Goal: Task Accomplishment & Management: Manage account settings

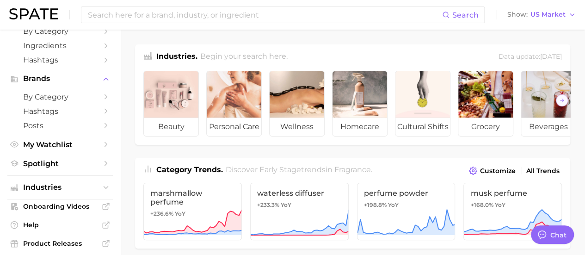
scroll to position [93, 0]
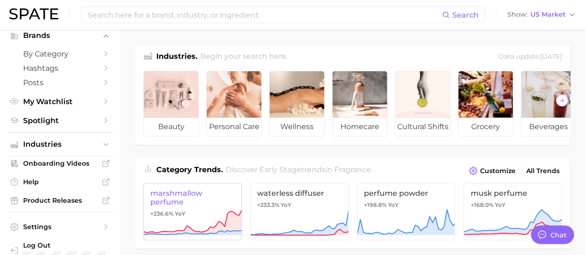
click at [192, 217] on icon at bounding box center [192, 223] width 99 height 28
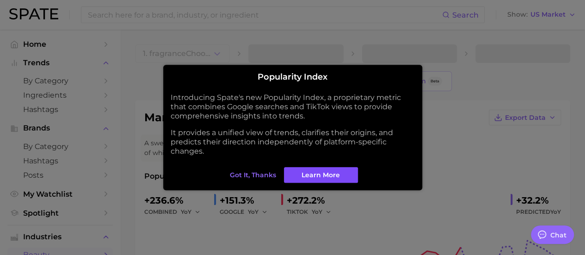
type textarea "x"
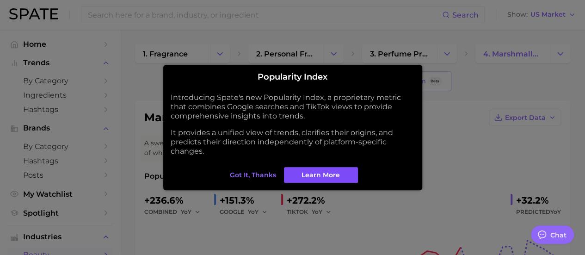
click at [323, 174] on span "Learn More" at bounding box center [321, 175] width 38 height 8
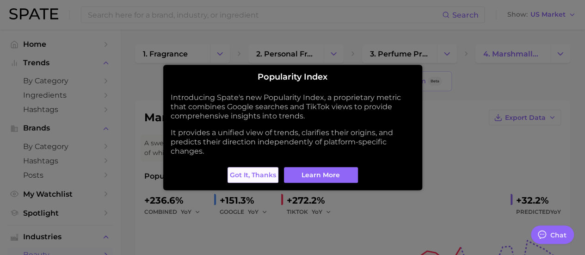
click at [266, 174] on span "Got it, thanks" at bounding box center [253, 175] width 46 height 8
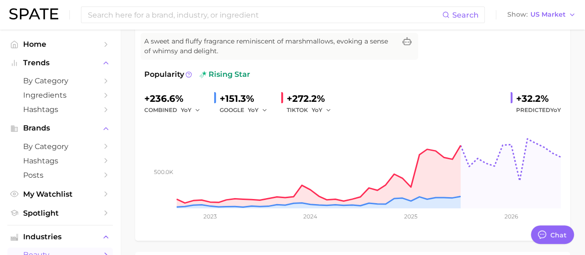
scroll to position [93, 0]
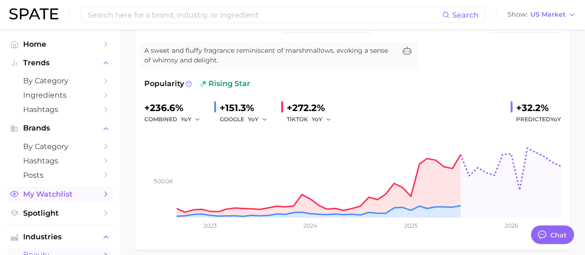
click at [93, 193] on link "My Watchlist" at bounding box center [60, 194] width 106 height 14
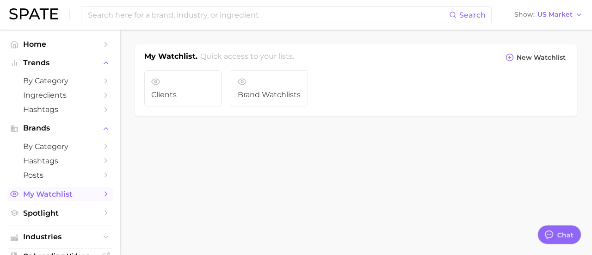
click at [93, 193] on link "My Watchlist" at bounding box center [60, 194] width 106 height 14
click at [390, 157] on main "My Watchlist. Quick access to your lists. New Watchlist Clients Brand Watchlists" at bounding box center [356, 96] width 472 height 132
click at [231, 184] on body "Search Show US Market Home Trends by Category Ingredients Hashtags Brands by Ca…" at bounding box center [296, 127] width 592 height 255
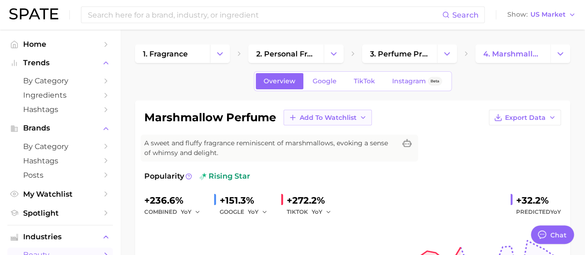
click at [368, 120] on button "Add to Watchlist" at bounding box center [328, 118] width 88 height 16
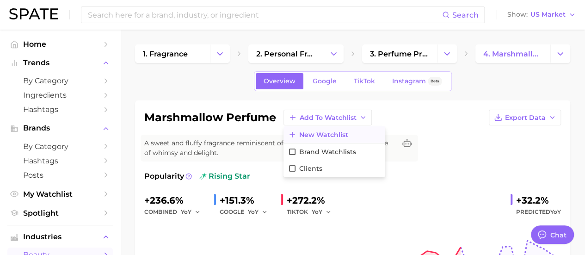
click at [349, 135] on button "New Watchlist" at bounding box center [335, 134] width 102 height 17
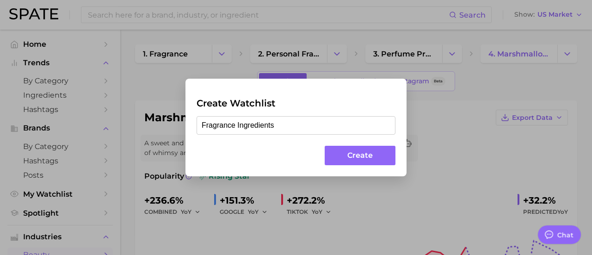
type input "Fragrance Ingredients"
click at [375, 155] on button "Create" at bounding box center [360, 156] width 71 height 20
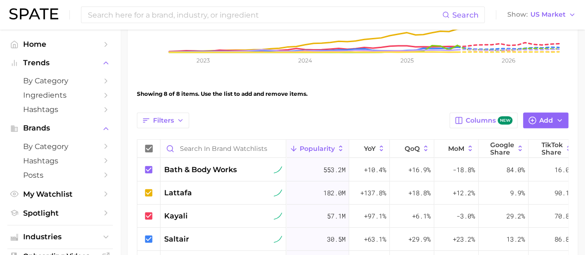
scroll to position [238, 0]
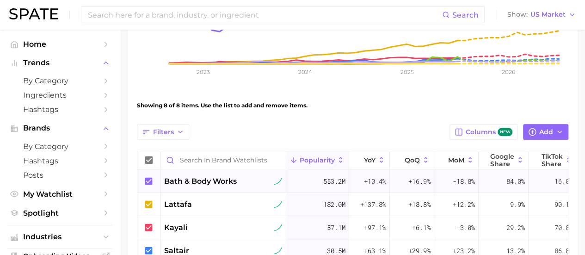
click at [148, 180] on icon at bounding box center [148, 180] width 7 height 7
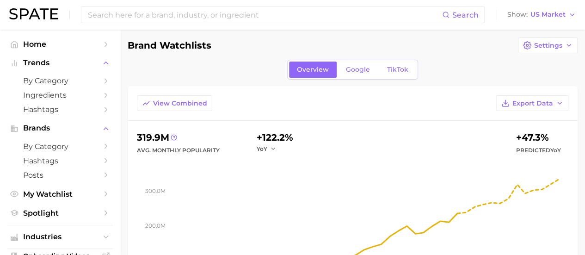
scroll to position [6, 0]
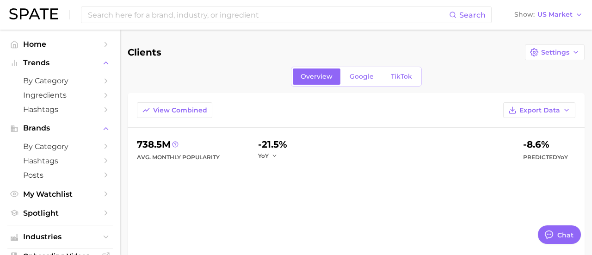
type textarea "x"
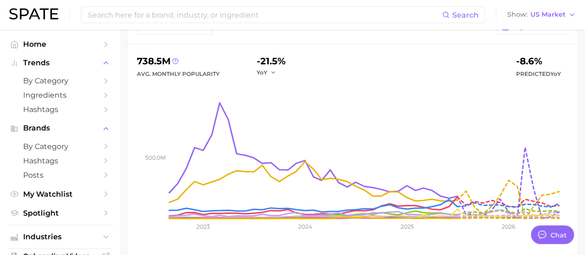
scroll to position [46, 0]
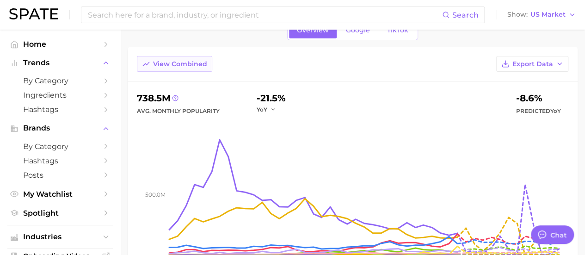
click at [191, 62] on span "View Combined" at bounding box center [180, 64] width 54 height 8
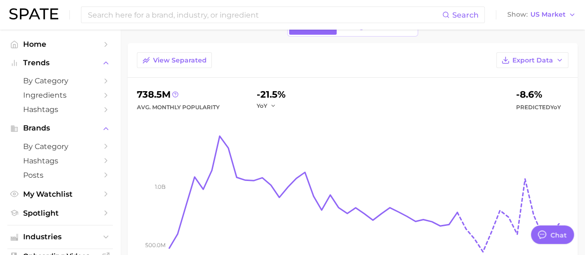
scroll to position [0, 0]
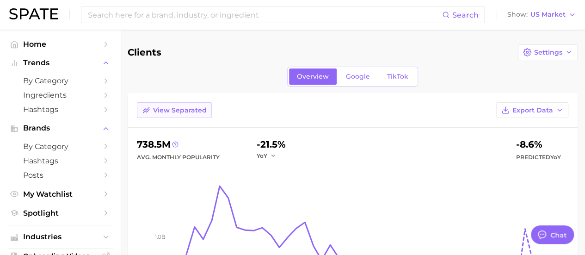
click at [190, 107] on span "View Separated" at bounding box center [180, 110] width 54 height 8
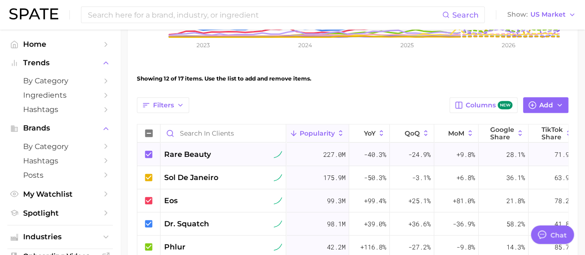
scroll to position [324, 0]
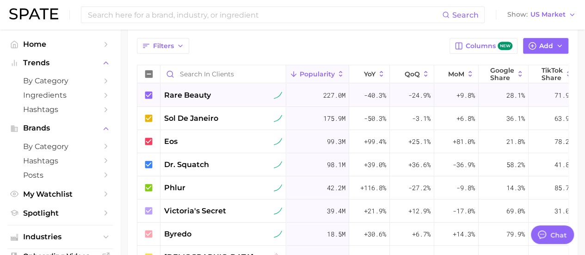
click at [151, 92] on icon at bounding box center [148, 94] width 7 height 7
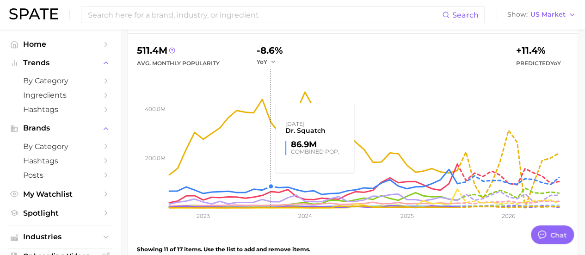
scroll to position [93, 0]
